Goal: Information Seeking & Learning: Learn about a topic

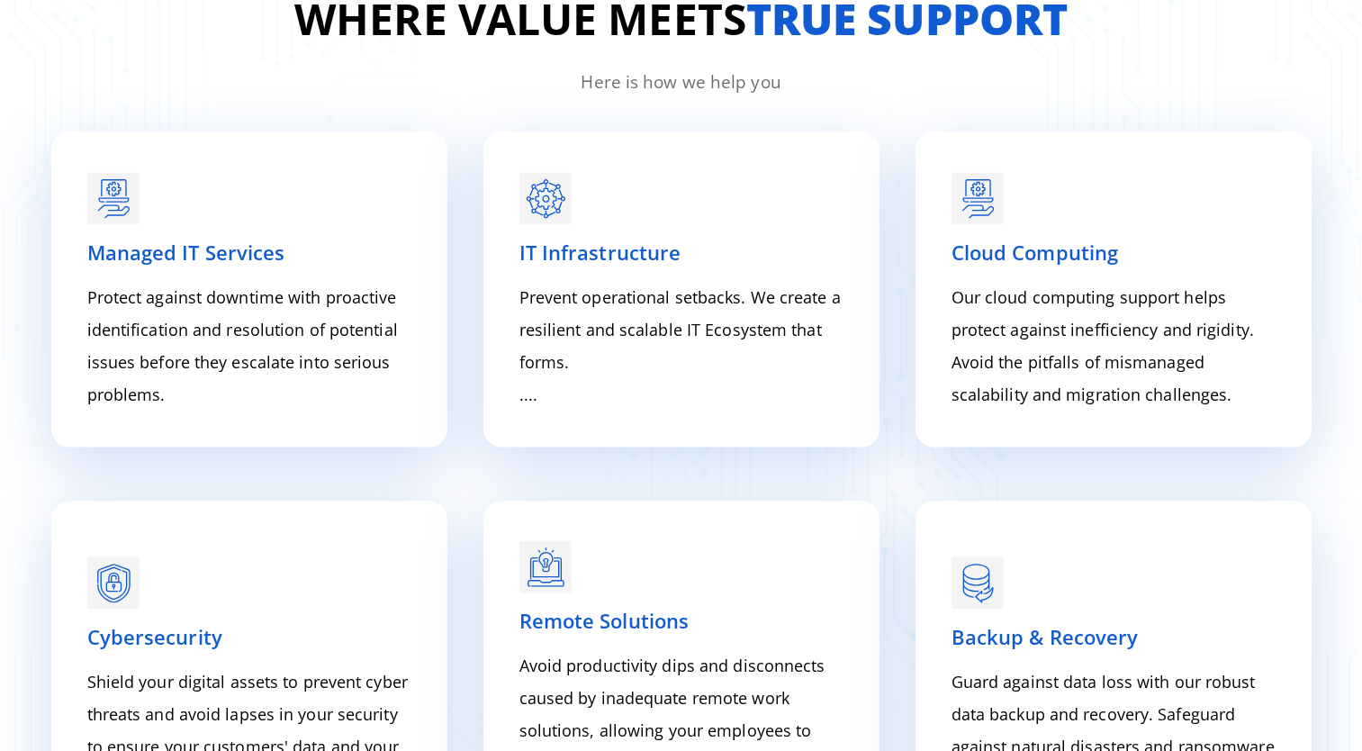
scroll to position [2404, 0]
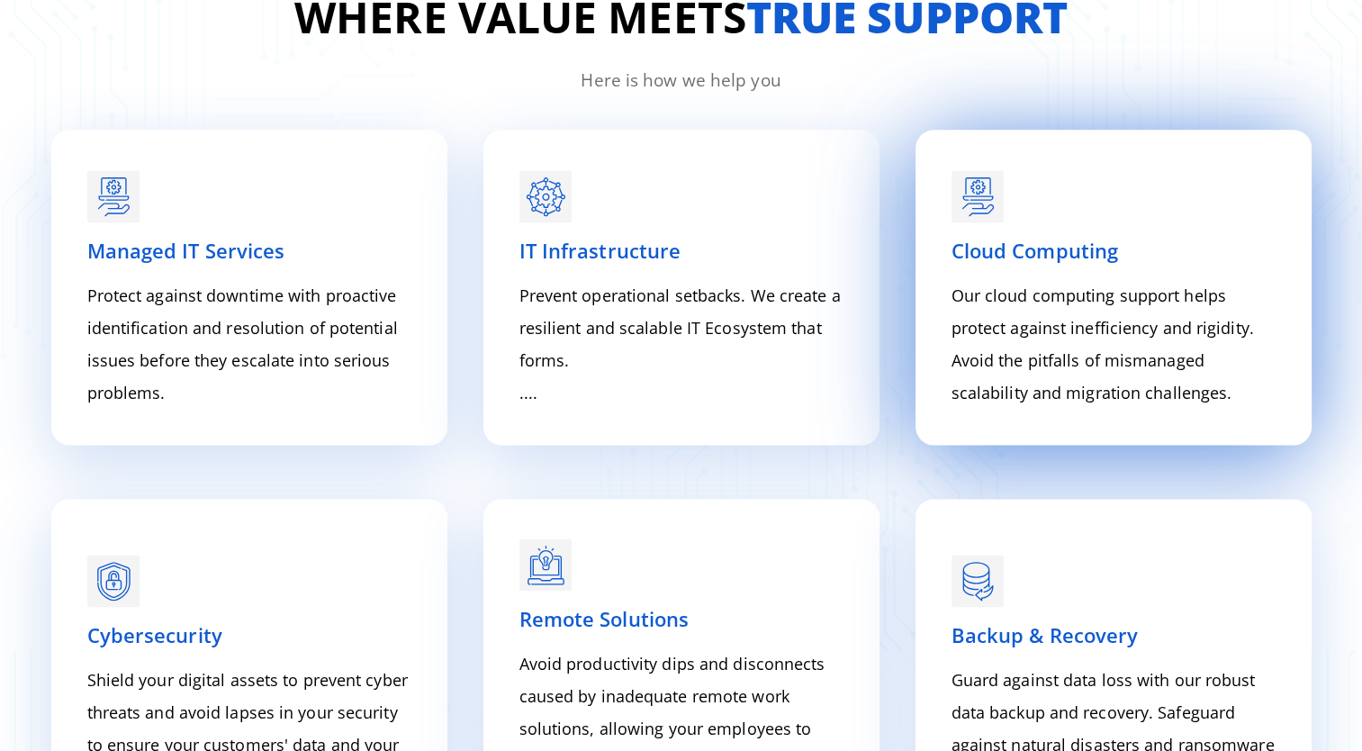
click at [1036, 255] on span "Cloud Computing" at bounding box center [1035, 250] width 167 height 27
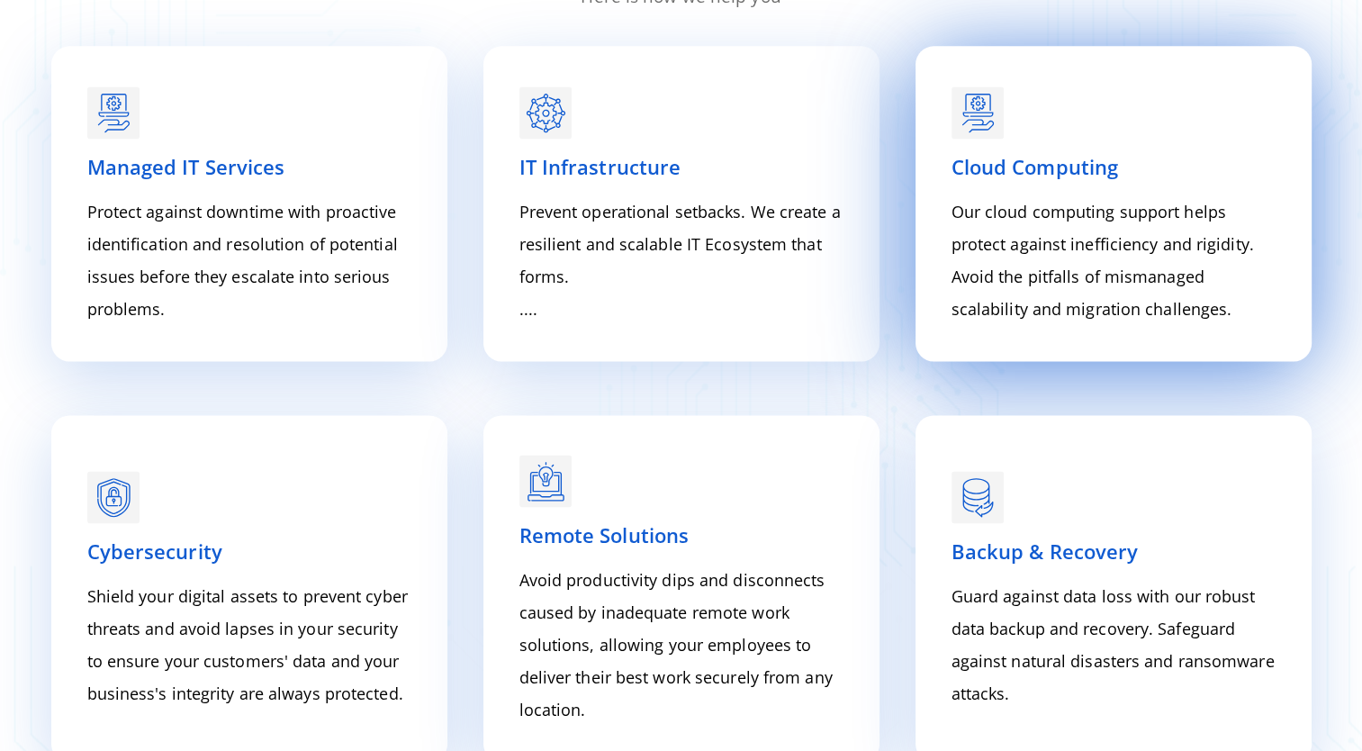
scroll to position [2480, 0]
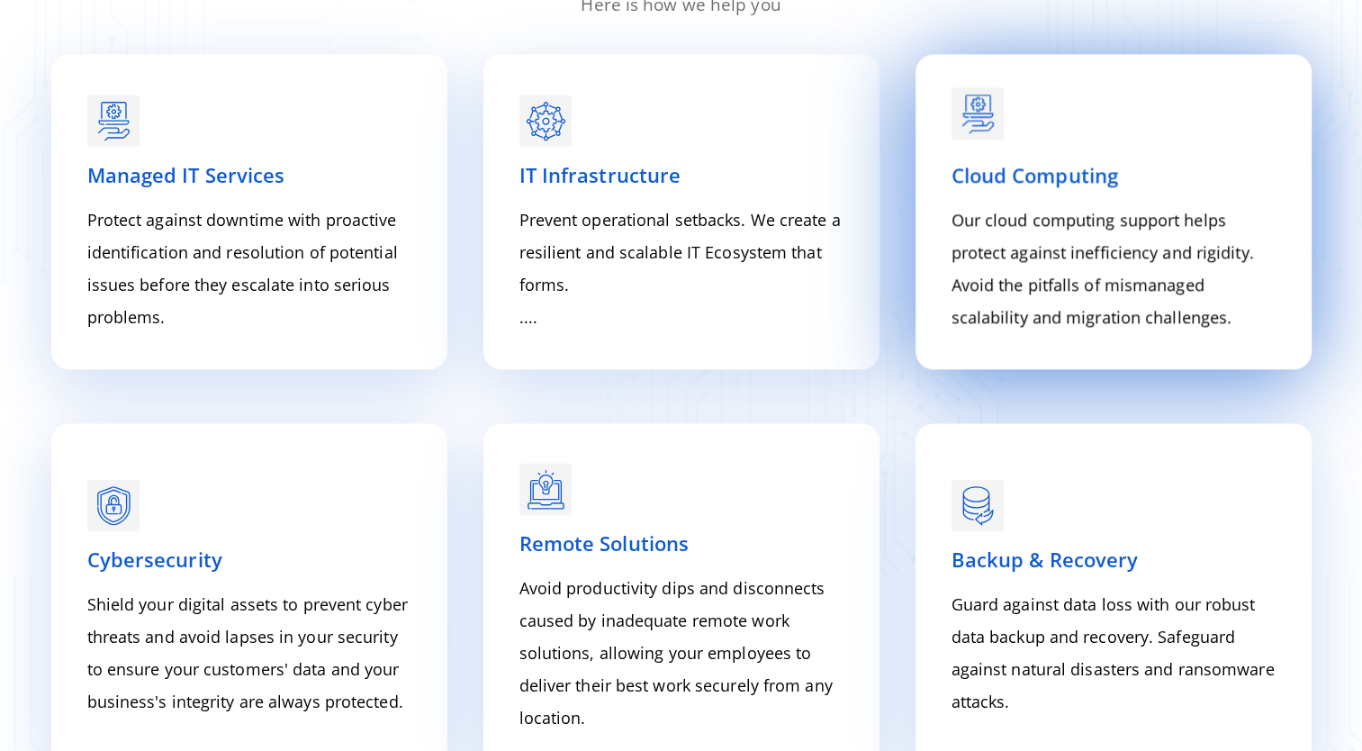
click at [981, 114] on rect at bounding box center [978, 113] width 52 height 52
click at [1012, 213] on p "Our cloud computing support helps protect against inefficiency and rigidity. Av…" at bounding box center [1114, 269] width 324 height 130
click at [992, 177] on span "Cloud Computing" at bounding box center [1035, 174] width 167 height 27
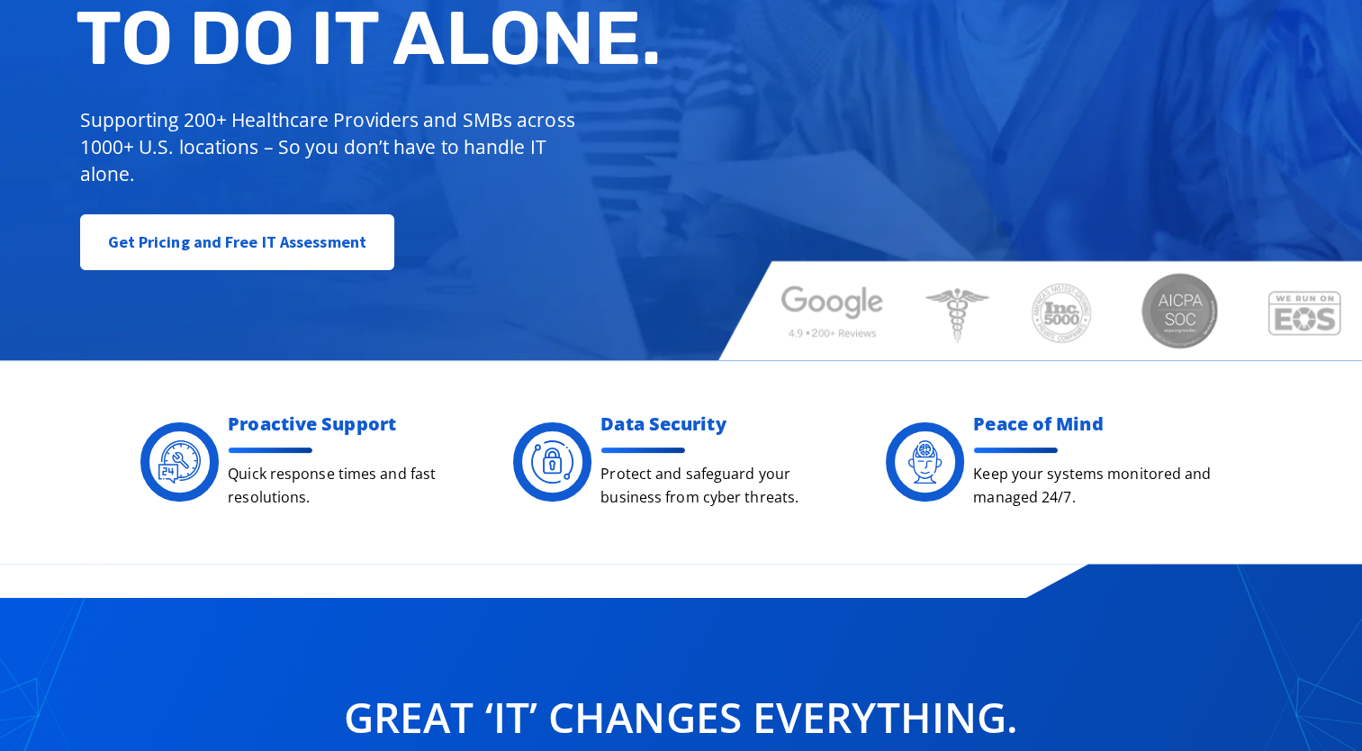
scroll to position [0, 0]
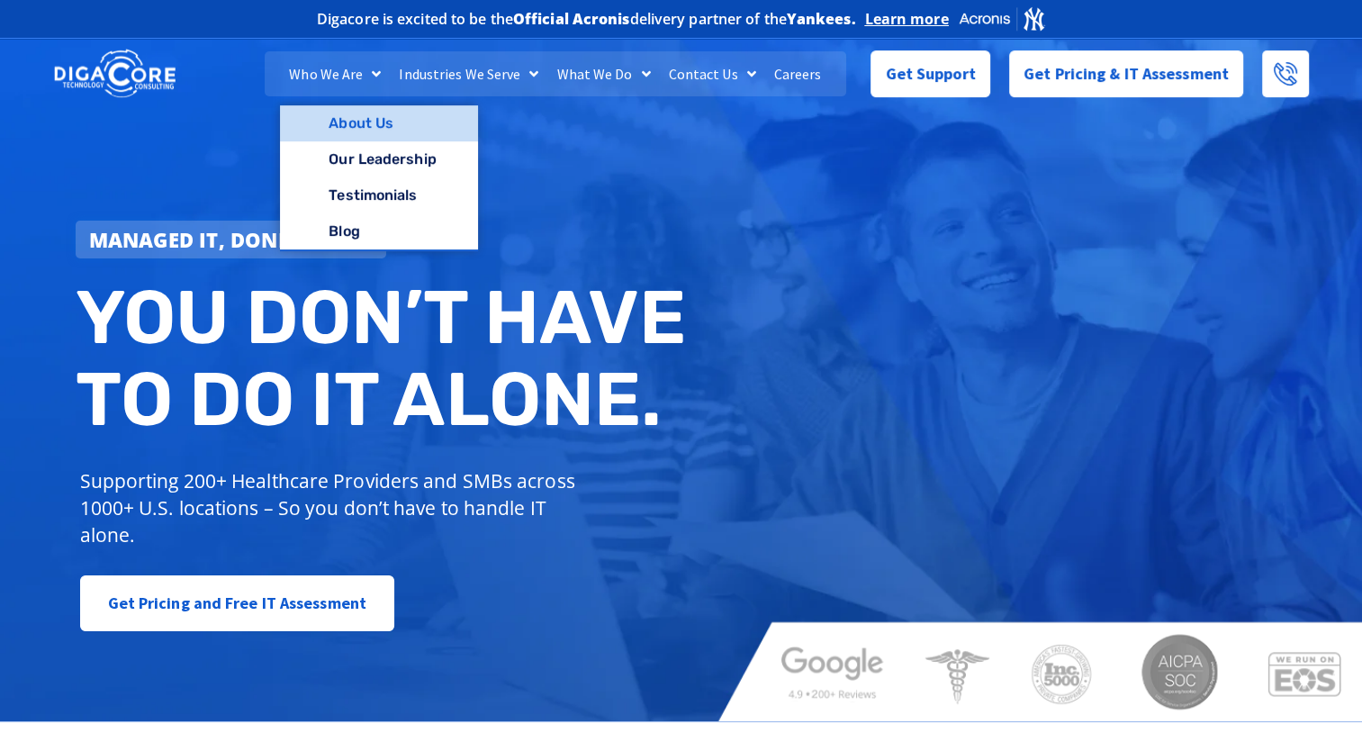
click at [369, 109] on link "About Us" at bounding box center [378, 123] width 197 height 36
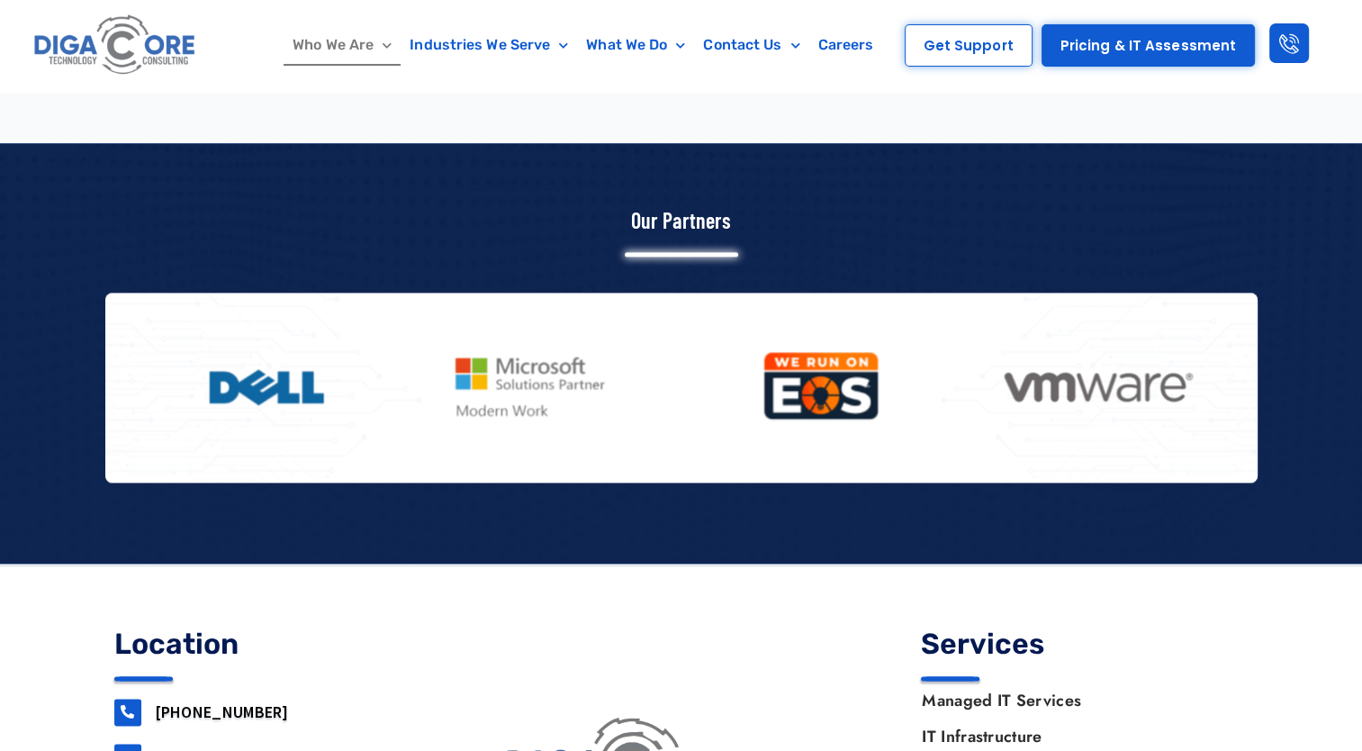
scroll to position [2365, 0]
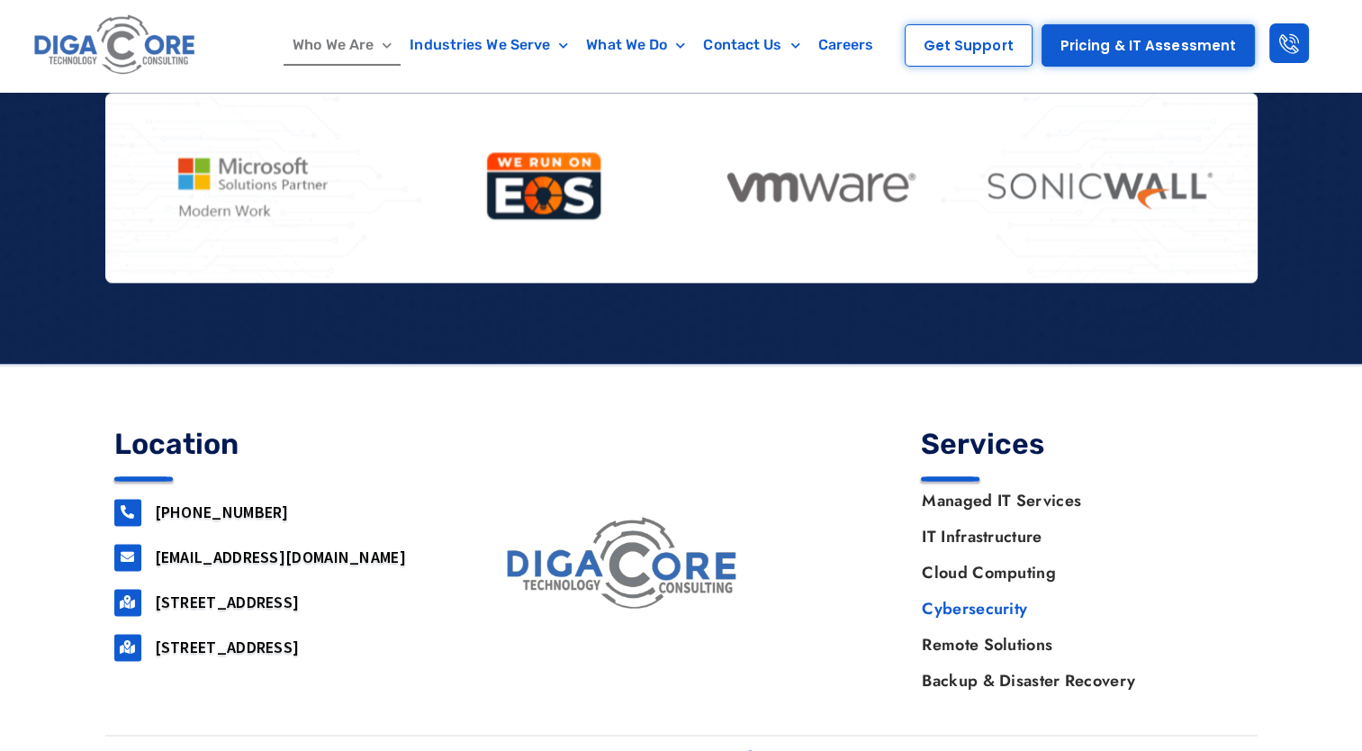
click at [950, 591] on link "Cybersecurity" at bounding box center [1076, 609] width 344 height 36
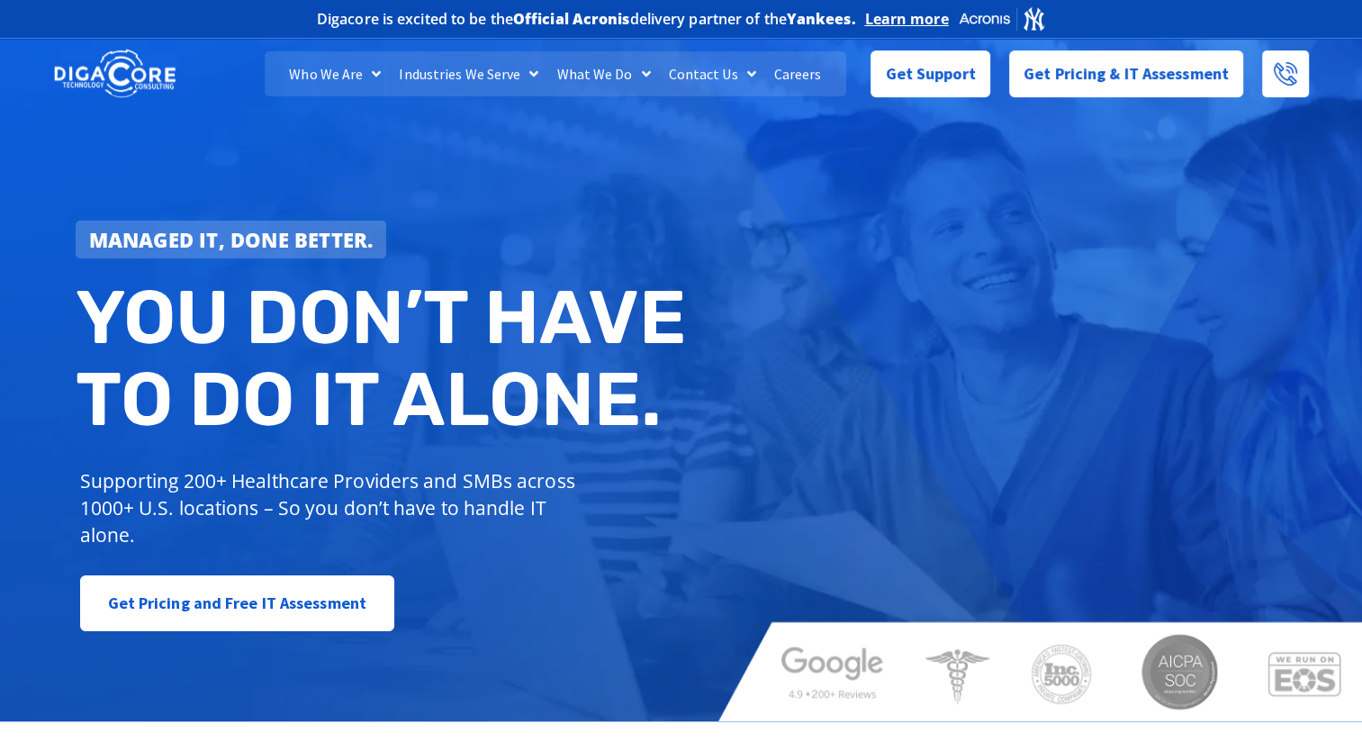
click at [483, 312] on div "Managed IT, done better. You don’t have to do IT alone. Supporting 200+ Healthc…" at bounding box center [386, 427] width 638 height 430
